Goal: Information Seeking & Learning: Learn about a topic

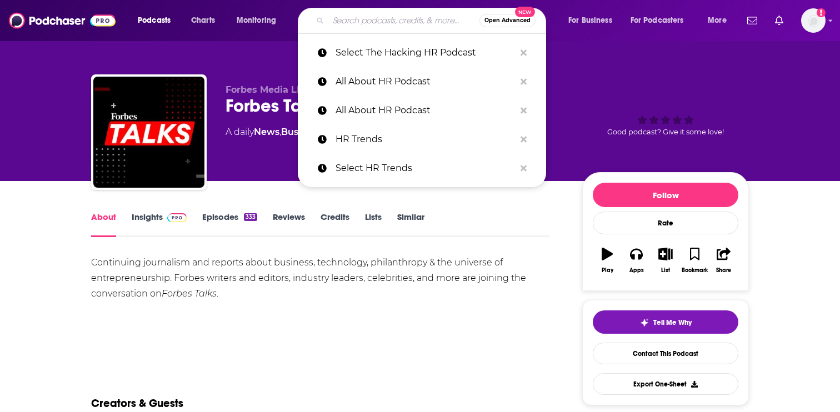
click at [406, 22] on input "Search podcasts, credits, & more..." at bounding box center [403, 21] width 151 height 18
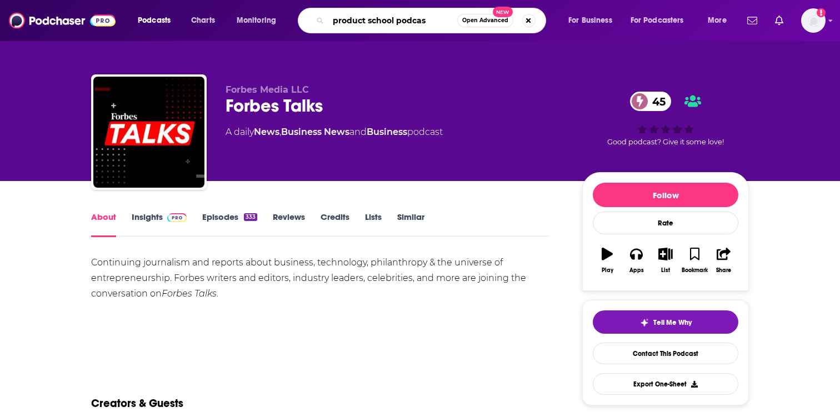
type input "product school podcast"
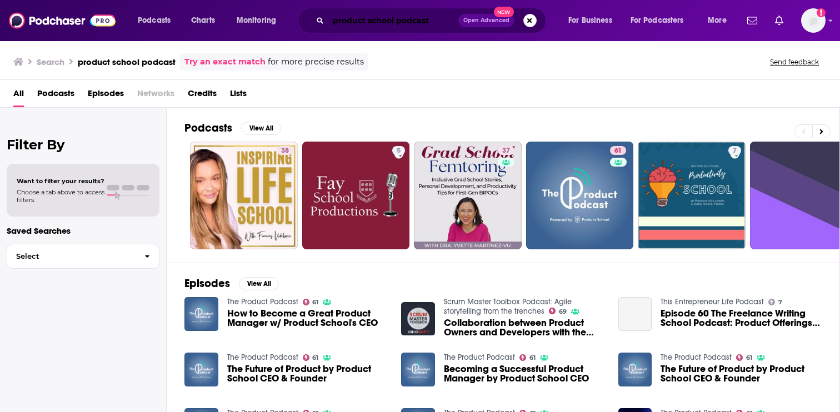
click at [407, 17] on input "product school podcast" at bounding box center [393, 21] width 130 height 18
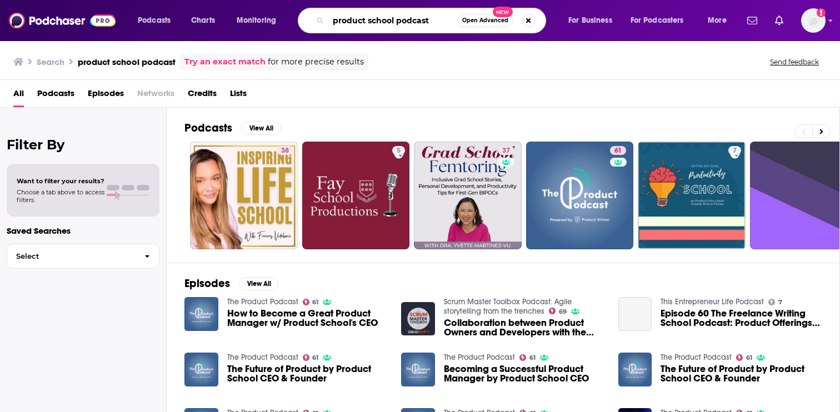
click at [407, 17] on input "product school podcast" at bounding box center [392, 21] width 129 height 18
type input "product school"
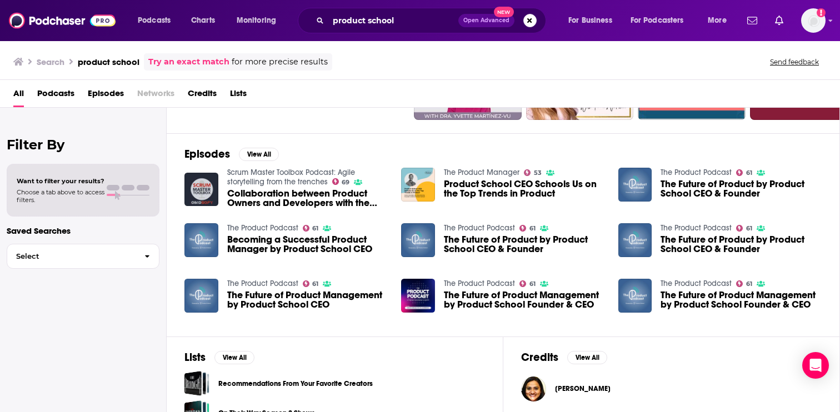
scroll to position [215, 0]
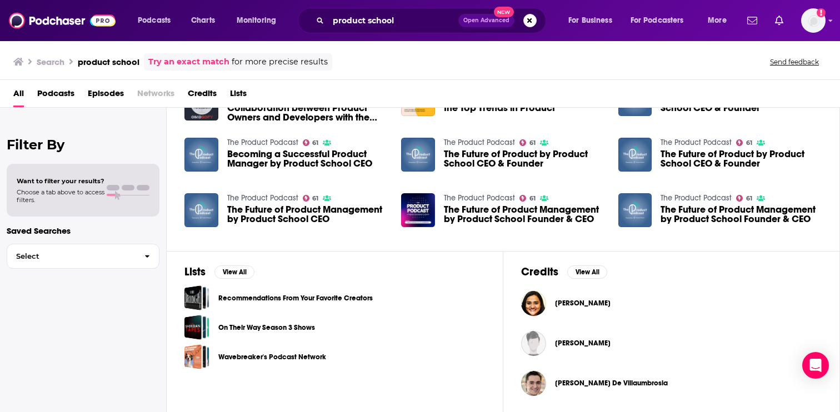
click at [91, 96] on span "Episodes" at bounding box center [106, 95] width 36 height 23
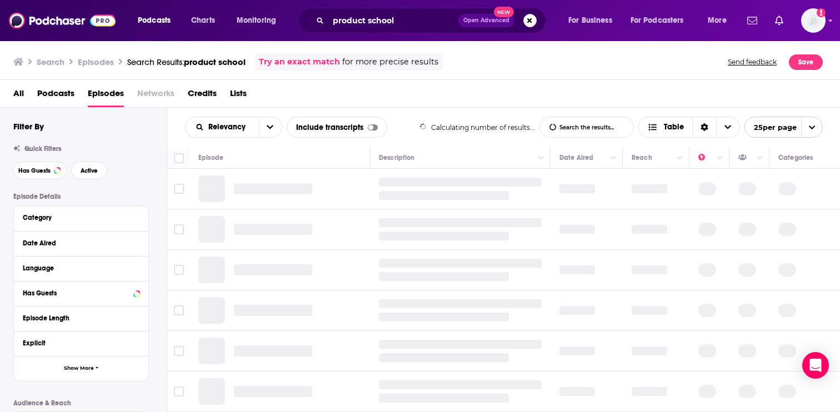
click at [57, 97] on span "Podcasts" at bounding box center [55, 95] width 37 height 23
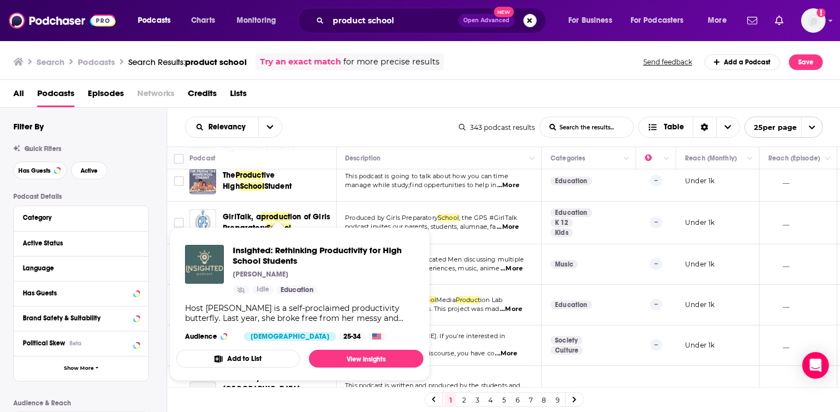
scroll to position [551, 1]
